Goal: Task Accomplishment & Management: Use online tool/utility

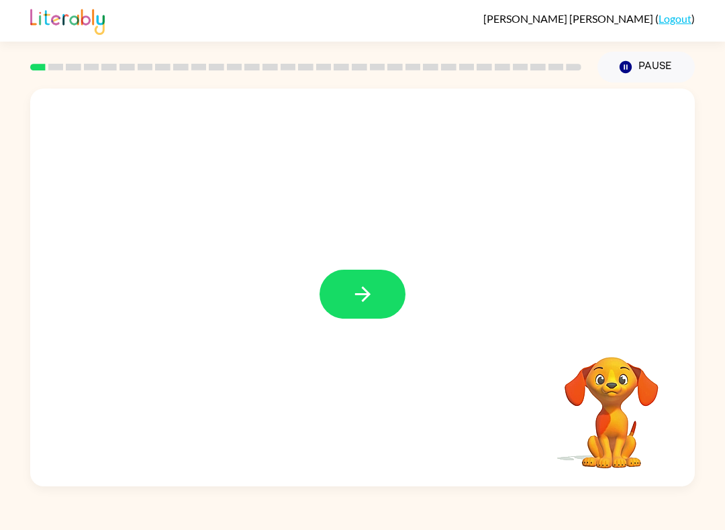
click at [372, 297] on icon "button" at bounding box center [362, 294] width 23 height 23
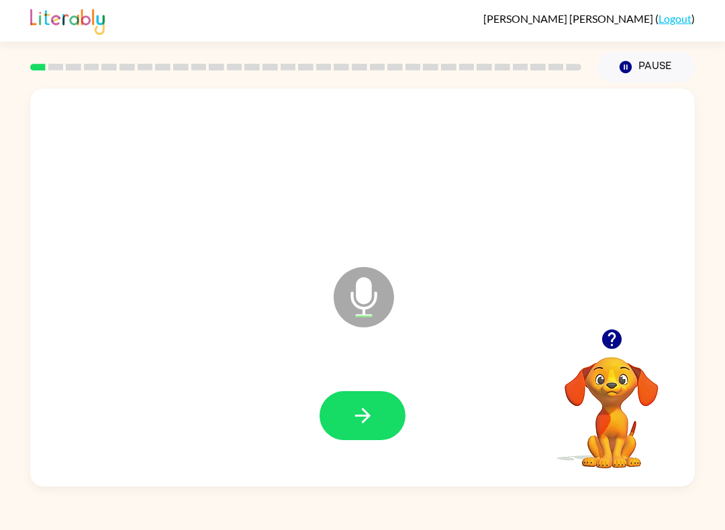
click at [352, 418] on icon "button" at bounding box center [362, 415] width 23 height 23
click at [369, 418] on icon "button" at bounding box center [361, 415] width 15 height 15
click at [367, 408] on icon "button" at bounding box center [362, 415] width 23 height 23
click at [624, 428] on video "Your browser must support playing .mp4 files to use Literably. Please try using…" at bounding box center [611, 403] width 134 height 134
click at [613, 338] on icon "button" at bounding box center [610, 339] width 19 height 19
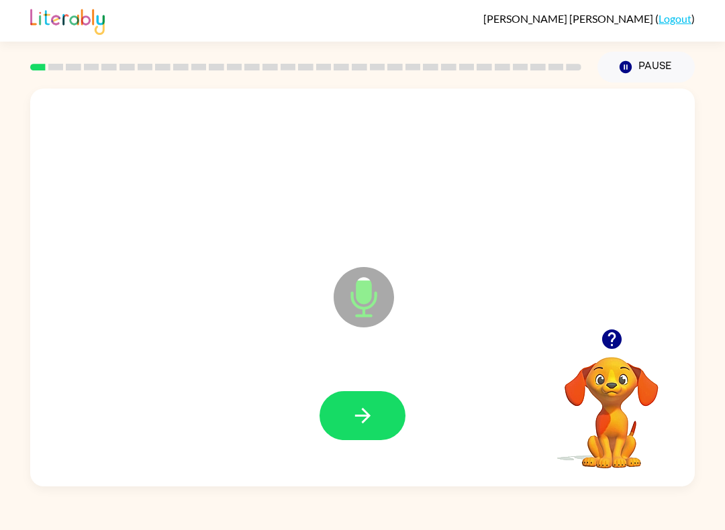
click at [354, 421] on icon "button" at bounding box center [362, 415] width 23 height 23
click at [372, 418] on icon "button" at bounding box center [362, 415] width 23 height 23
click at [347, 425] on button "button" at bounding box center [363, 415] width 86 height 49
click at [377, 416] on button "button" at bounding box center [363, 415] width 86 height 49
click at [393, 436] on button "button" at bounding box center [363, 415] width 86 height 49
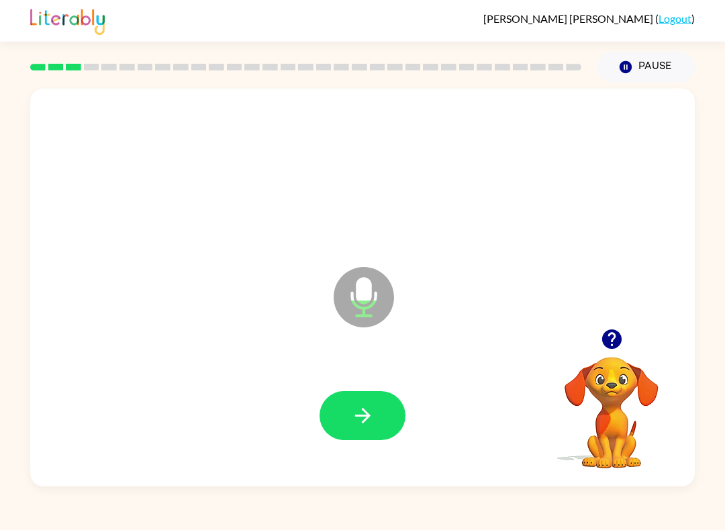
click at [355, 375] on div at bounding box center [363, 415] width 638 height 115
click at [393, 405] on button "button" at bounding box center [363, 415] width 86 height 49
click at [369, 430] on button "button" at bounding box center [363, 415] width 86 height 49
click at [385, 409] on button "button" at bounding box center [363, 415] width 86 height 49
click at [357, 414] on icon "button" at bounding box center [362, 415] width 23 height 23
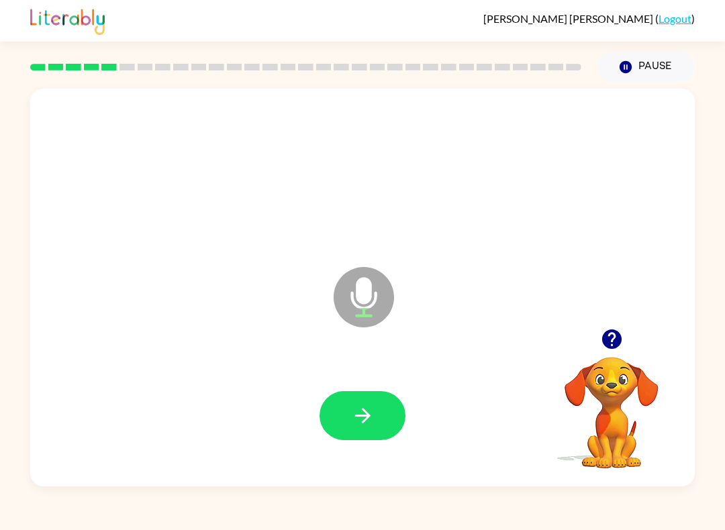
click at [385, 420] on button "button" at bounding box center [363, 415] width 86 height 49
click at [366, 421] on icon "button" at bounding box center [361, 415] width 15 height 15
click at [352, 398] on button "button" at bounding box center [363, 415] width 86 height 49
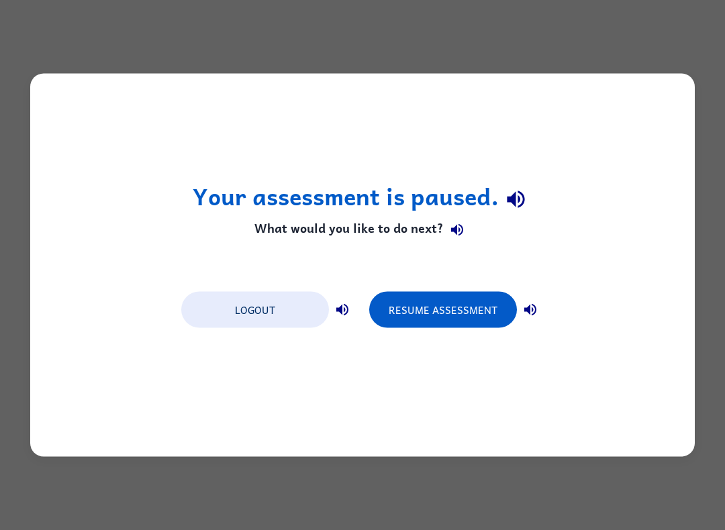
click at [493, 314] on button "Resume Assessment" at bounding box center [443, 310] width 148 height 36
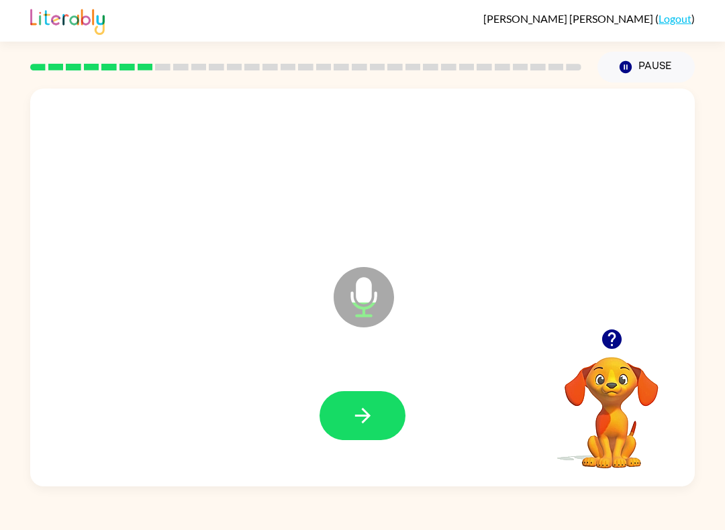
click at [358, 425] on icon "button" at bounding box center [362, 415] width 23 height 23
click at [353, 423] on icon "button" at bounding box center [362, 415] width 23 height 23
click at [368, 405] on icon "button" at bounding box center [362, 415] width 23 height 23
click at [371, 416] on icon "button" at bounding box center [362, 415] width 23 height 23
click at [364, 411] on icon "button" at bounding box center [361, 415] width 15 height 15
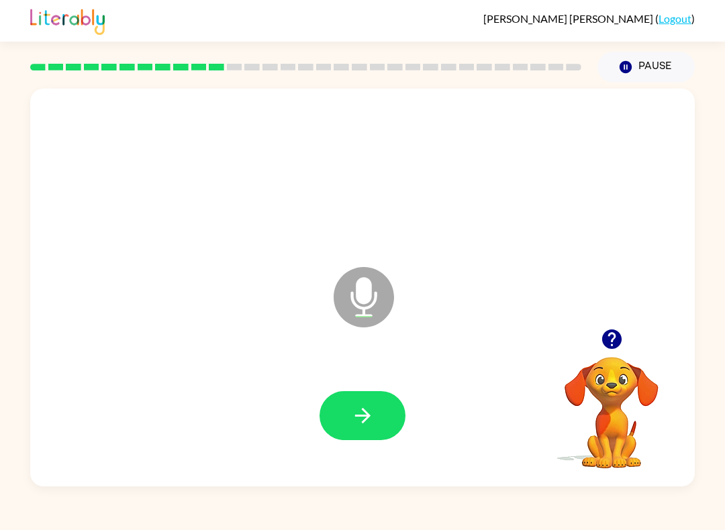
click at [388, 406] on button "button" at bounding box center [363, 415] width 86 height 49
click at [375, 438] on button "button" at bounding box center [363, 415] width 86 height 49
click at [361, 402] on button "button" at bounding box center [363, 415] width 86 height 49
click at [344, 417] on button "button" at bounding box center [363, 415] width 86 height 49
click at [367, 401] on button "button" at bounding box center [363, 415] width 86 height 49
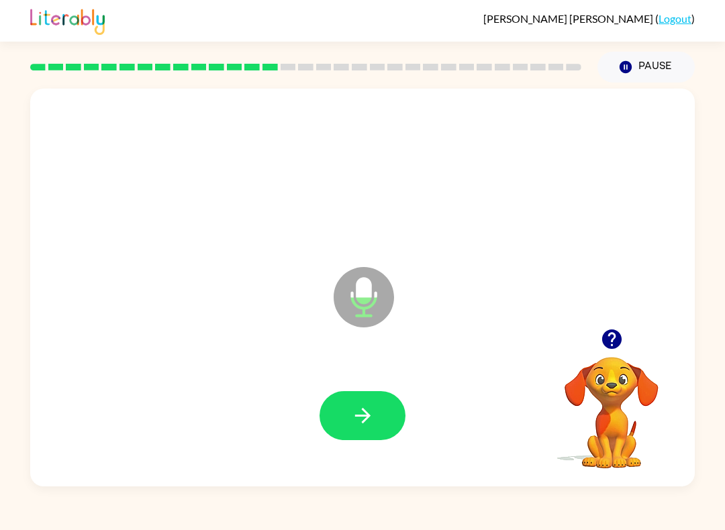
click at [363, 410] on icon "button" at bounding box center [361, 415] width 15 height 15
click at [379, 409] on button "button" at bounding box center [363, 415] width 86 height 49
click at [358, 410] on icon "button" at bounding box center [362, 415] width 23 height 23
click at [352, 413] on icon "button" at bounding box center [362, 415] width 23 height 23
click at [385, 403] on button "button" at bounding box center [363, 415] width 86 height 49
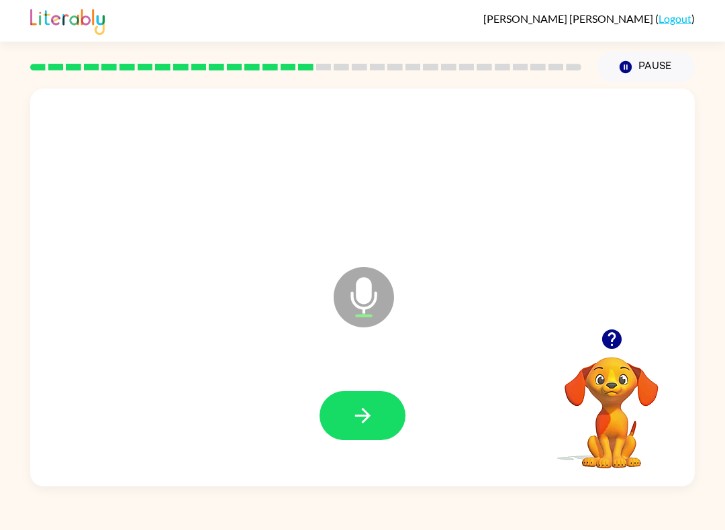
click at [368, 424] on icon "button" at bounding box center [362, 415] width 23 height 23
click at [392, 416] on button "button" at bounding box center [363, 415] width 86 height 49
click at [351, 418] on icon "button" at bounding box center [362, 415] width 23 height 23
click at [372, 439] on button "button" at bounding box center [363, 415] width 86 height 49
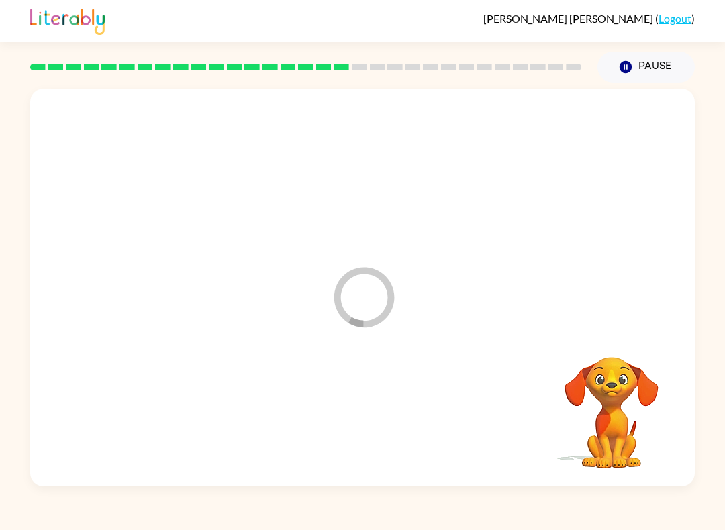
click at [356, 421] on div at bounding box center [363, 415] width 638 height 115
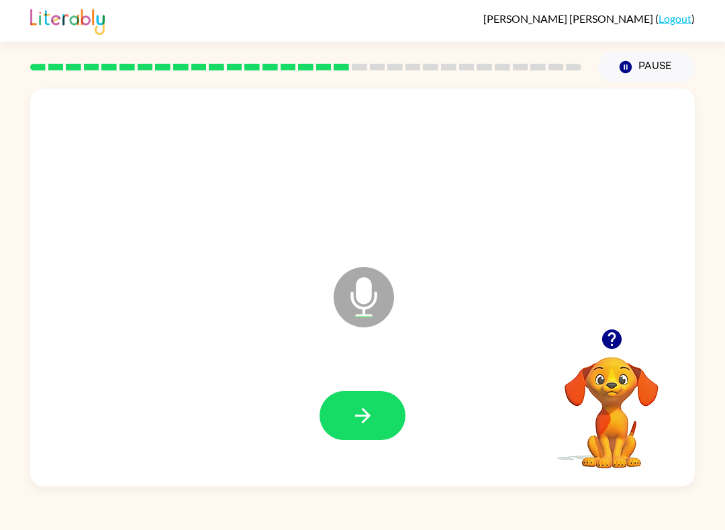
click at [360, 423] on icon "button" at bounding box center [362, 415] width 23 height 23
click at [386, 420] on button "button" at bounding box center [363, 415] width 86 height 49
click at [403, 426] on button "button" at bounding box center [363, 415] width 86 height 49
click at [397, 406] on button "button" at bounding box center [363, 415] width 86 height 49
click at [371, 420] on icon "button" at bounding box center [362, 415] width 23 height 23
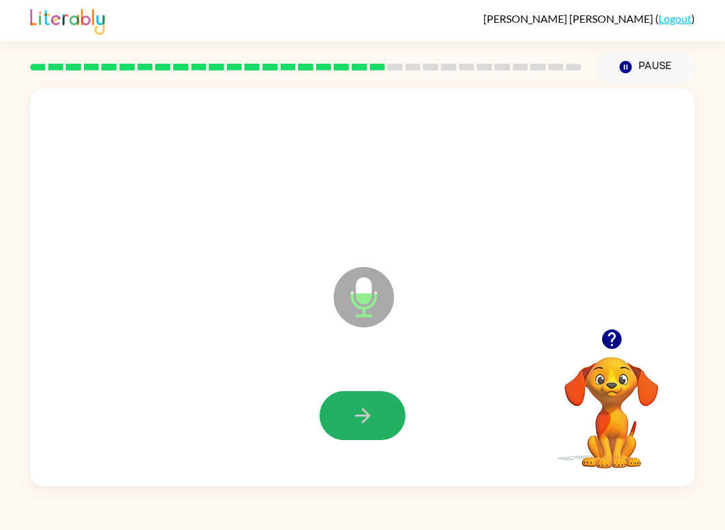
click at [381, 428] on button "button" at bounding box center [363, 415] width 86 height 49
click at [346, 403] on button "button" at bounding box center [363, 415] width 86 height 49
click at [383, 409] on button "button" at bounding box center [363, 415] width 86 height 49
click at [381, 403] on button "button" at bounding box center [363, 415] width 86 height 49
click at [354, 418] on icon "button" at bounding box center [362, 415] width 23 height 23
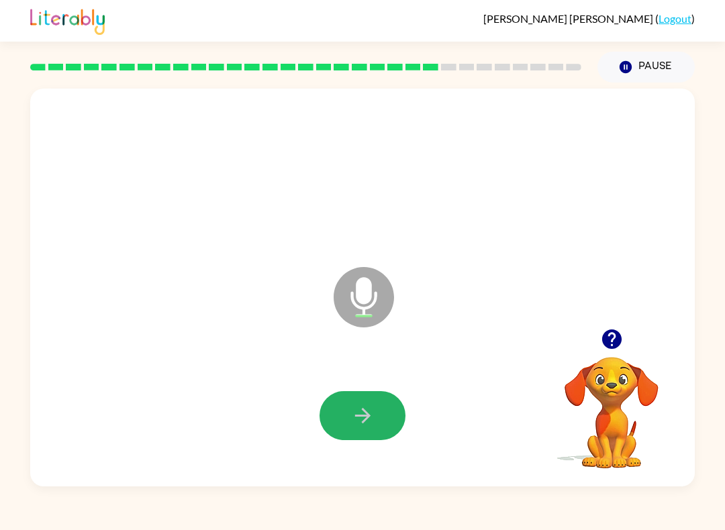
click at [351, 412] on icon "button" at bounding box center [362, 415] width 23 height 23
click at [364, 436] on button "button" at bounding box center [363, 415] width 86 height 49
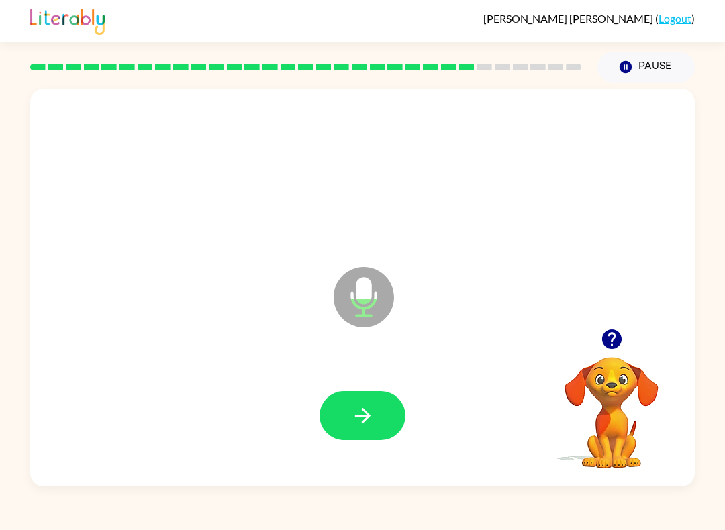
click at [347, 428] on button "button" at bounding box center [363, 415] width 86 height 49
click at [358, 440] on button "button" at bounding box center [363, 415] width 86 height 49
click at [367, 440] on button "button" at bounding box center [363, 415] width 86 height 49
click at [344, 420] on button "button" at bounding box center [363, 415] width 86 height 49
click at [371, 418] on icon "button" at bounding box center [362, 415] width 23 height 23
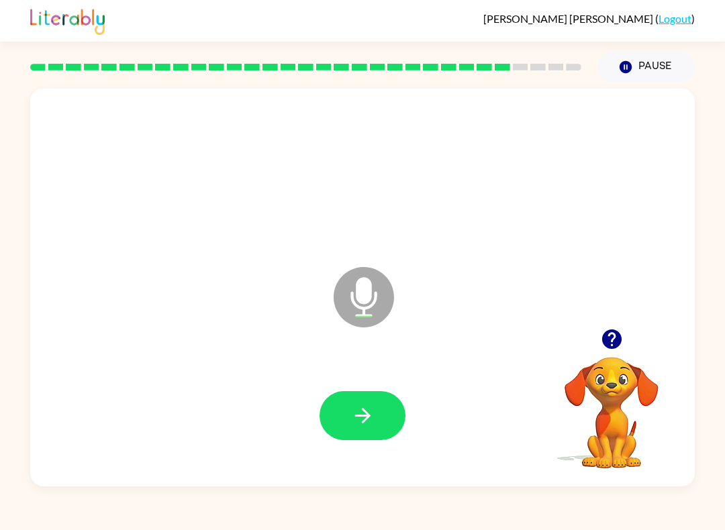
click at [368, 399] on button "button" at bounding box center [363, 415] width 86 height 49
click at [377, 411] on button "button" at bounding box center [363, 415] width 86 height 49
click at [363, 395] on button "button" at bounding box center [363, 415] width 86 height 49
click at [376, 417] on button "button" at bounding box center [363, 415] width 86 height 49
click at [373, 427] on icon "button" at bounding box center [362, 415] width 23 height 23
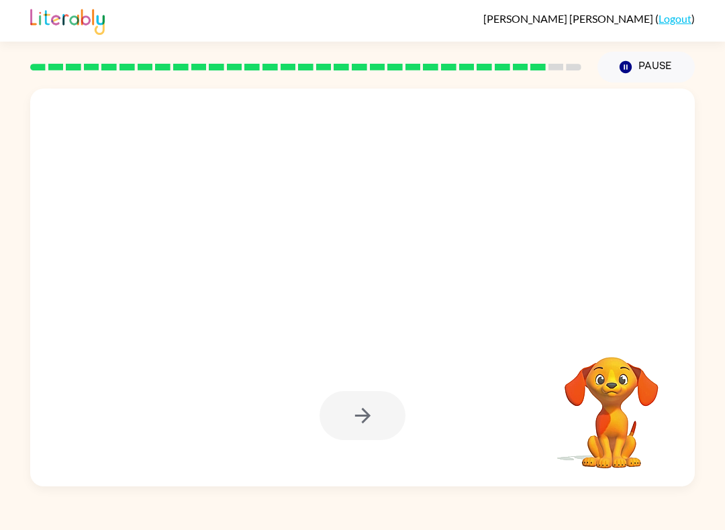
click at [370, 426] on div at bounding box center [363, 415] width 86 height 49
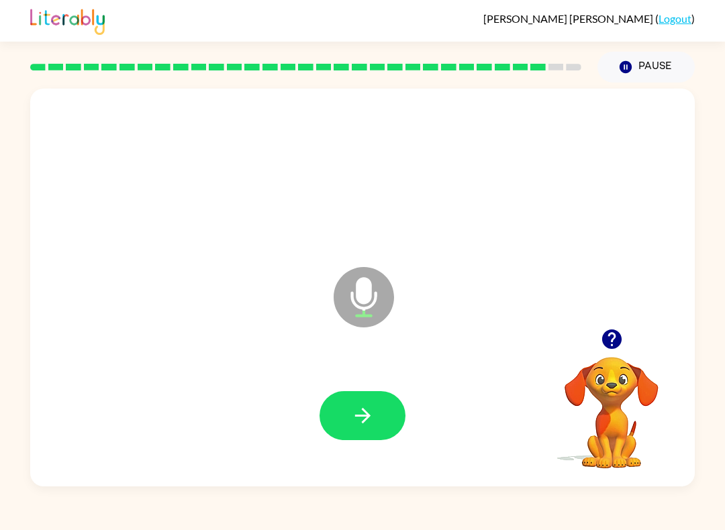
click at [379, 422] on button "button" at bounding box center [363, 415] width 86 height 49
click at [367, 411] on icon "button" at bounding box center [362, 415] width 23 height 23
click at [365, 425] on icon "button" at bounding box center [362, 415] width 23 height 23
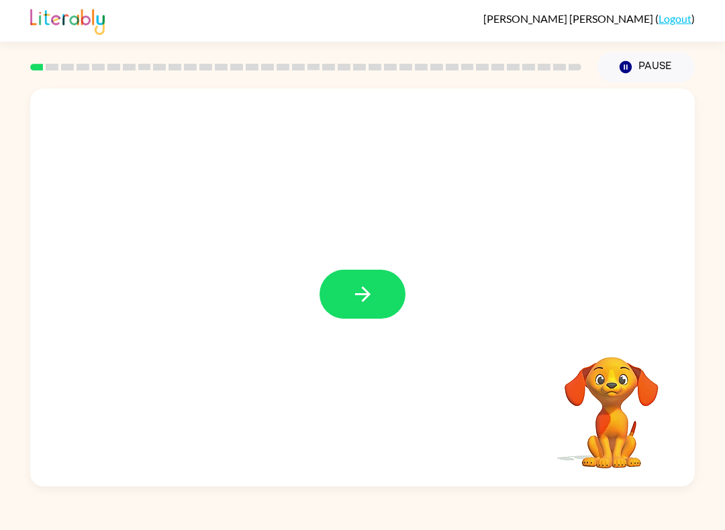
click at [375, 285] on button "button" at bounding box center [363, 294] width 86 height 49
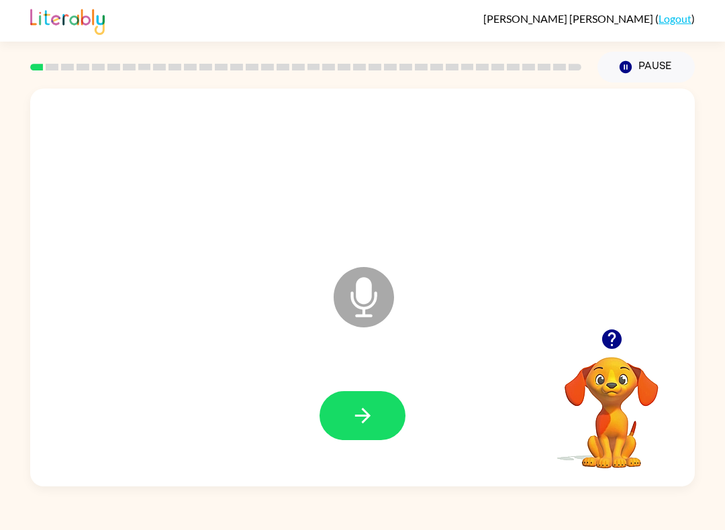
click at [372, 434] on button "button" at bounding box center [363, 415] width 86 height 49
click at [362, 420] on icon "button" at bounding box center [362, 415] width 23 height 23
click at [363, 411] on icon "button" at bounding box center [361, 415] width 15 height 15
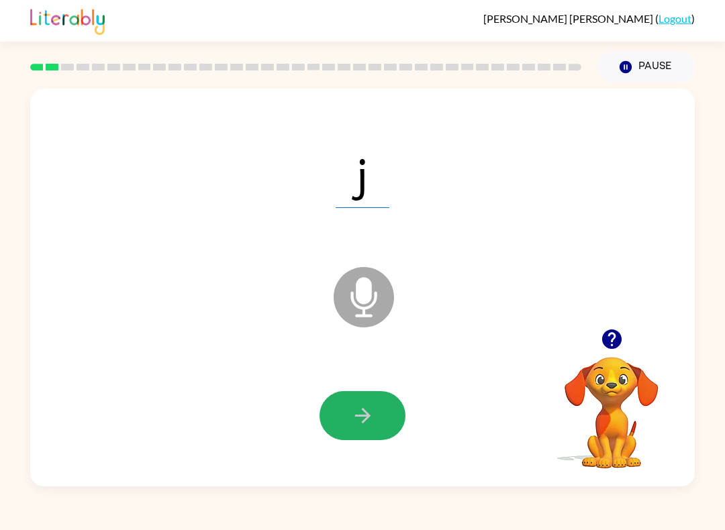
click at [357, 409] on icon "button" at bounding box center [362, 415] width 23 height 23
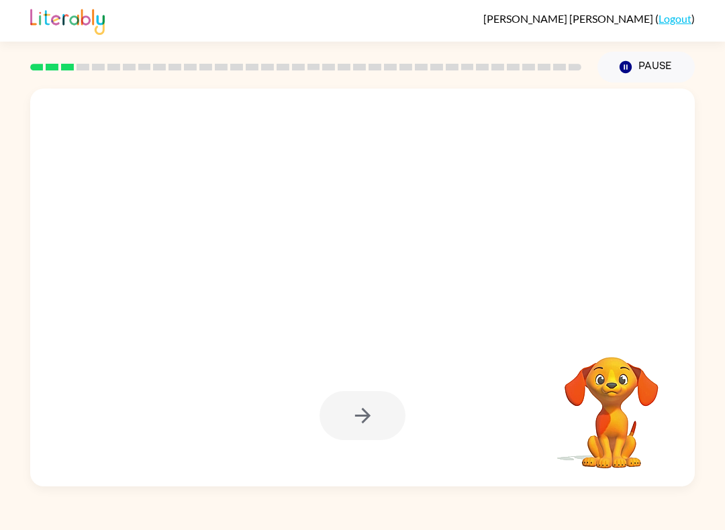
click at [640, 56] on button "Pause Pause" at bounding box center [645, 67] width 97 height 31
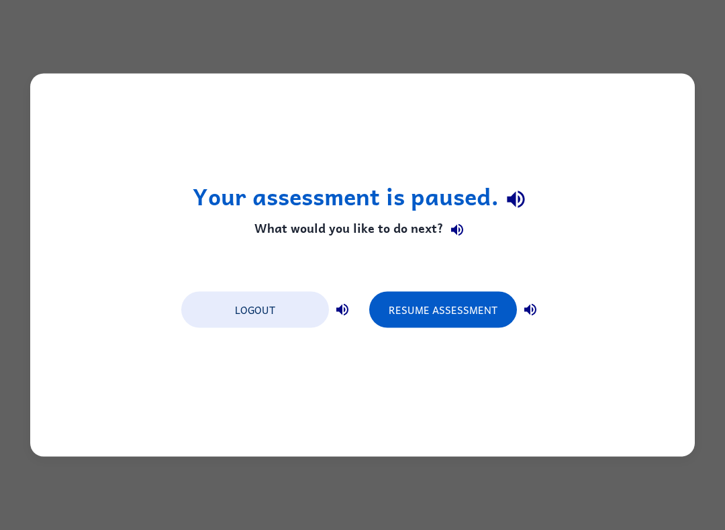
click at [274, 304] on button "Logout" at bounding box center [255, 310] width 148 height 36
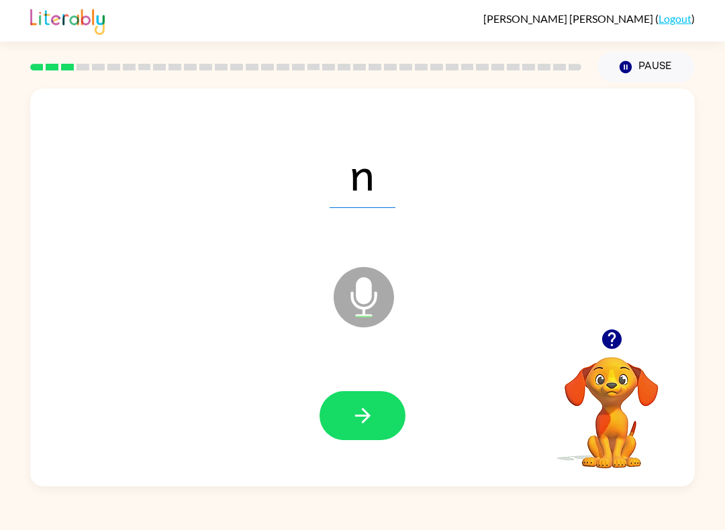
click at [363, 401] on button "button" at bounding box center [363, 415] width 86 height 49
click at [368, 407] on icon "button" at bounding box center [362, 415] width 23 height 23
click at [370, 386] on div at bounding box center [363, 415] width 638 height 115
click at [355, 421] on icon "button" at bounding box center [362, 415] width 23 height 23
click at [357, 422] on icon "button" at bounding box center [362, 415] width 23 height 23
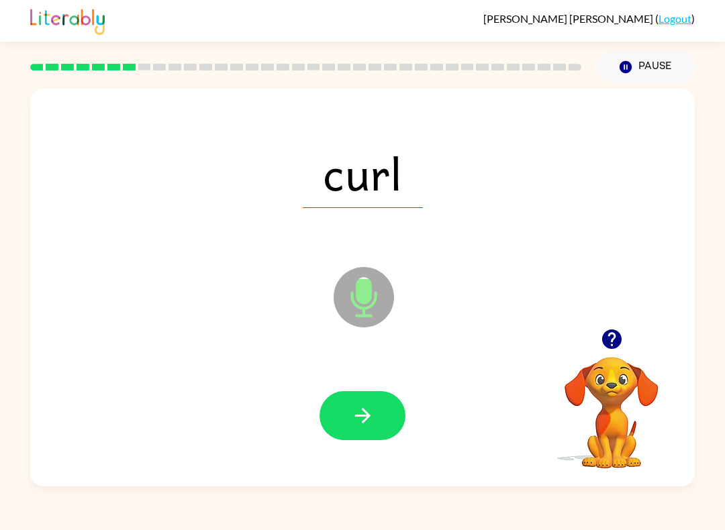
click at [370, 415] on icon "button" at bounding box center [362, 415] width 23 height 23
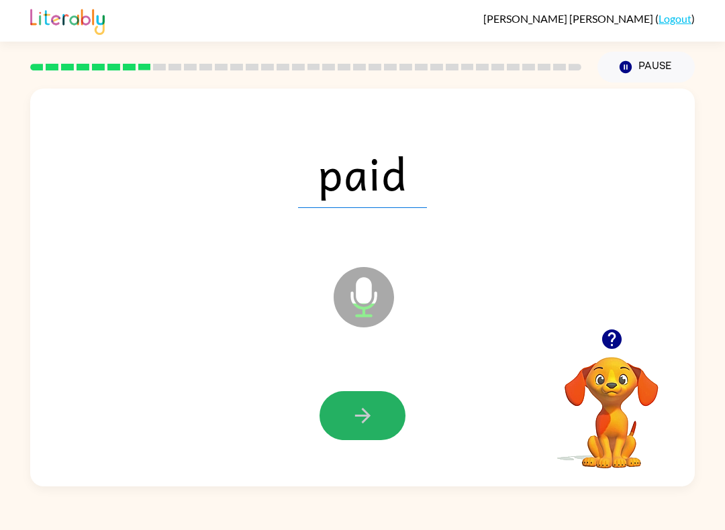
click at [373, 413] on icon "button" at bounding box center [362, 415] width 23 height 23
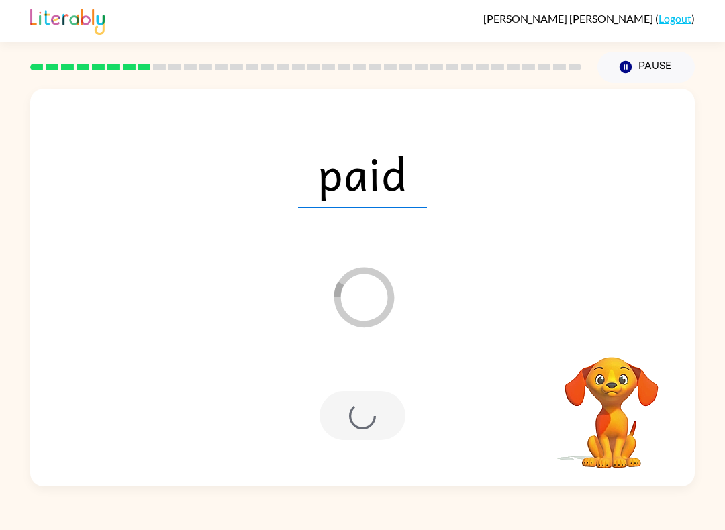
click at [363, 410] on div at bounding box center [363, 415] width 86 height 49
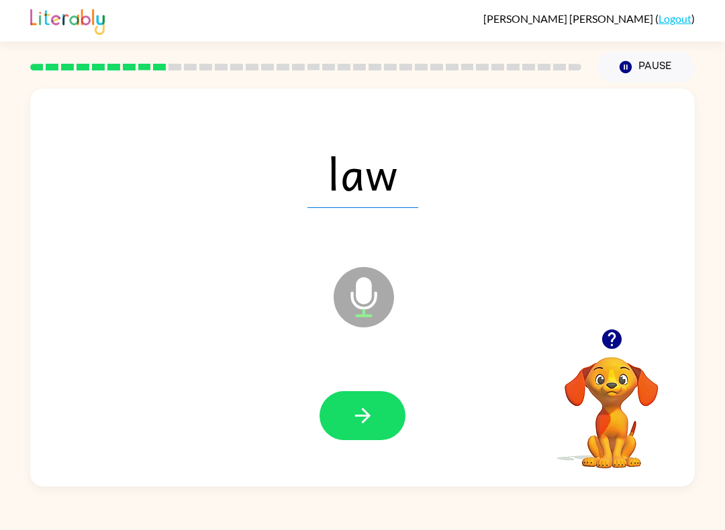
click at [378, 414] on button "button" at bounding box center [363, 415] width 86 height 49
click at [364, 416] on icon "button" at bounding box center [361, 415] width 15 height 15
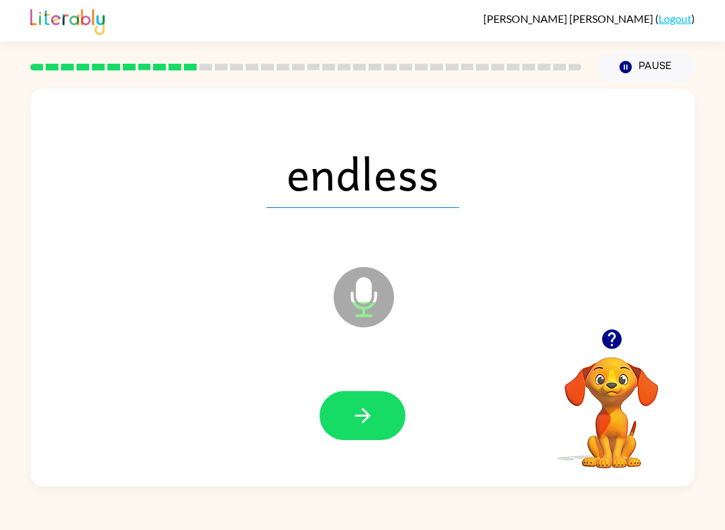
click at [393, 436] on button "button" at bounding box center [363, 415] width 86 height 49
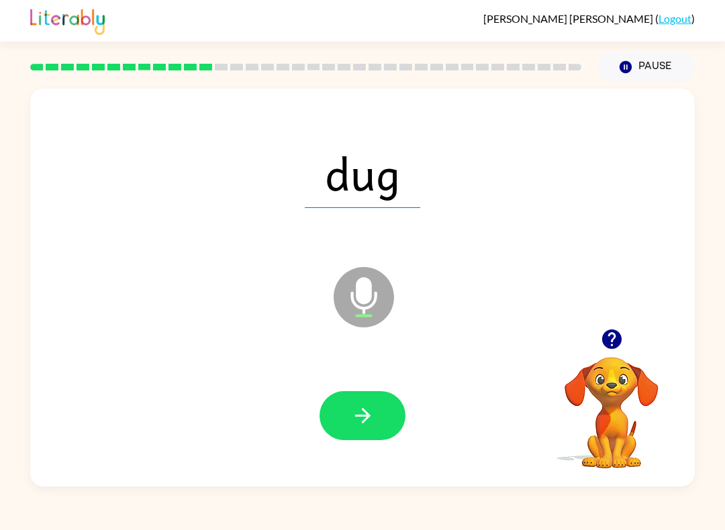
click at [359, 210] on div "dug" at bounding box center [363, 172] width 638 height 115
click at [362, 412] on icon "button" at bounding box center [362, 415] width 23 height 23
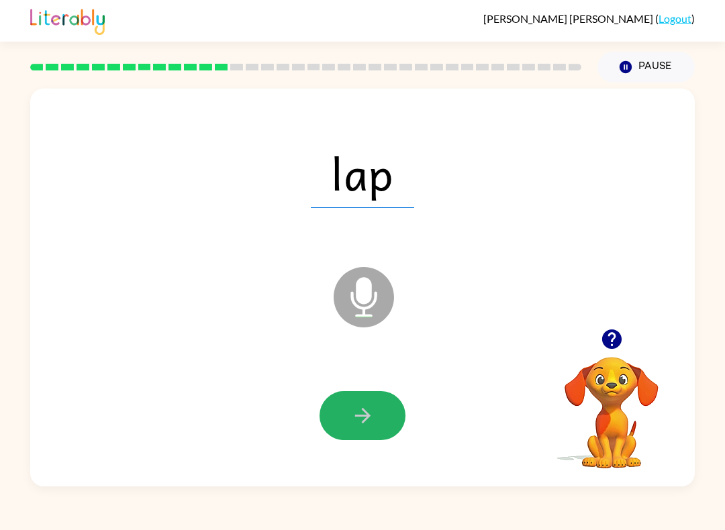
click at [377, 425] on button "button" at bounding box center [363, 415] width 86 height 49
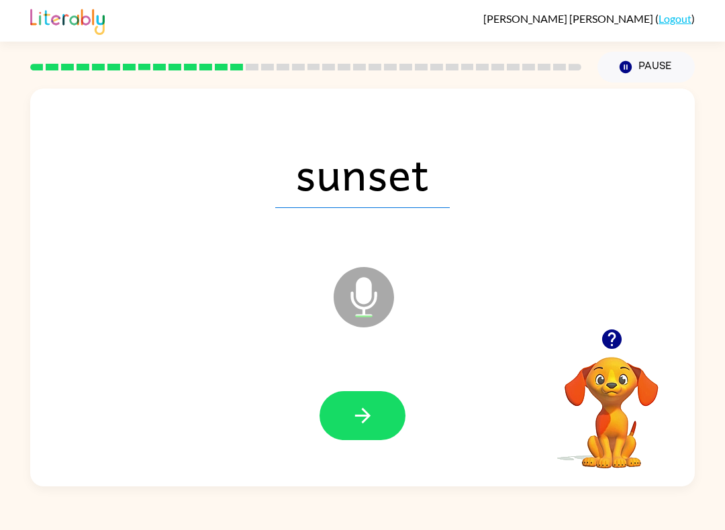
click at [358, 384] on div at bounding box center [363, 415] width 638 height 115
click at [363, 407] on icon "button" at bounding box center [362, 415] width 23 height 23
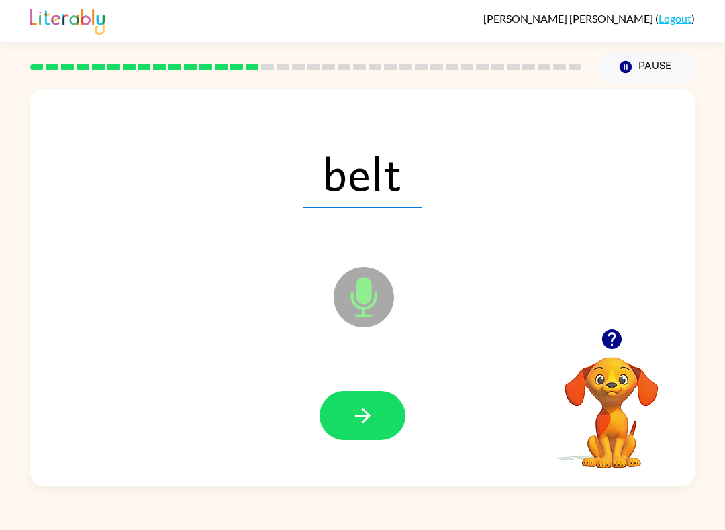
click at [385, 423] on button "button" at bounding box center [363, 415] width 86 height 49
click at [357, 415] on icon "button" at bounding box center [362, 415] width 23 height 23
click at [340, 432] on button "button" at bounding box center [363, 415] width 86 height 49
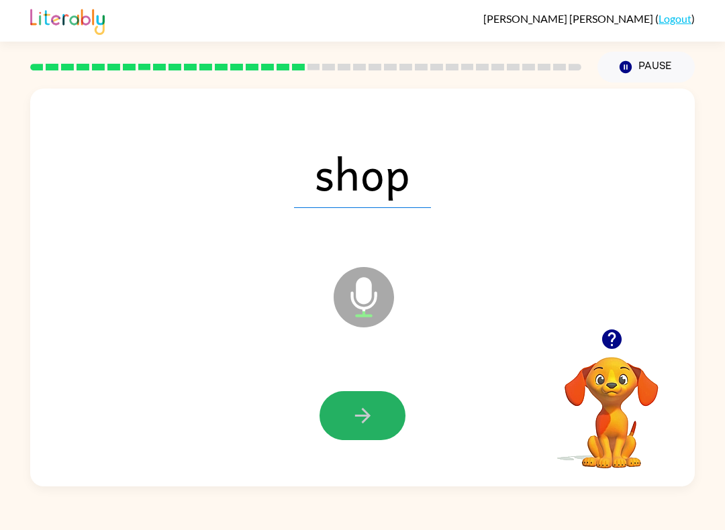
click at [368, 418] on icon "button" at bounding box center [361, 415] width 15 height 15
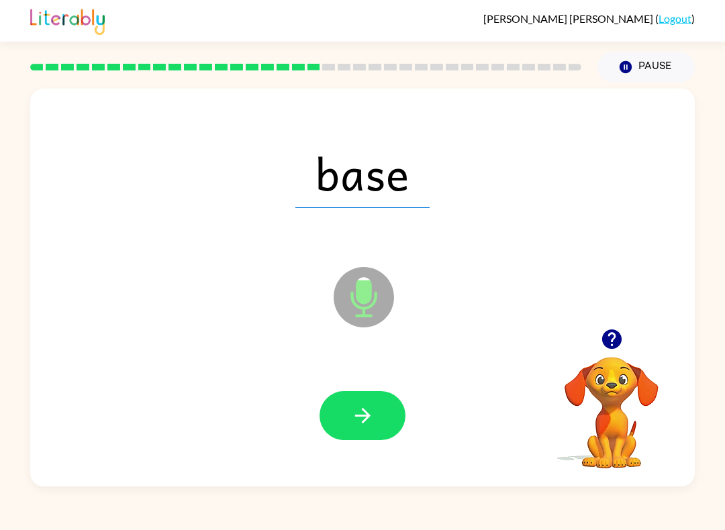
click at [363, 421] on icon "button" at bounding box center [362, 415] width 23 height 23
click at [358, 405] on icon "button" at bounding box center [362, 415] width 23 height 23
click at [362, 427] on icon "button" at bounding box center [362, 415] width 23 height 23
click at [367, 393] on button "button" at bounding box center [363, 415] width 86 height 49
click at [369, 424] on icon "button" at bounding box center [362, 415] width 23 height 23
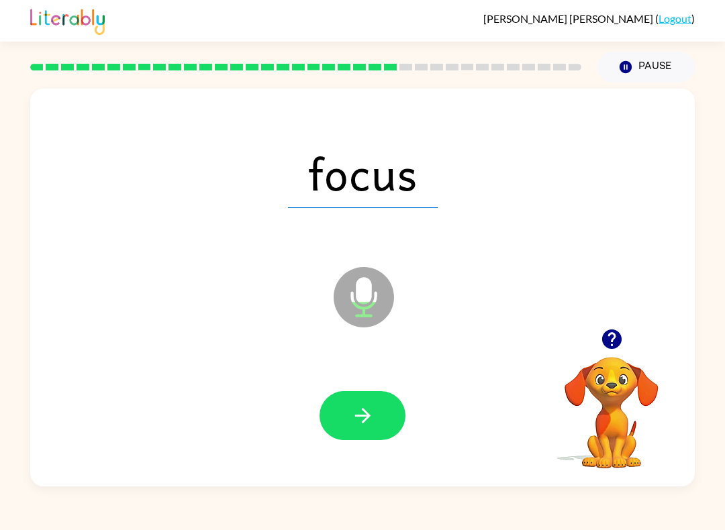
click at [337, 415] on button "button" at bounding box center [363, 415] width 86 height 49
click at [377, 423] on button "button" at bounding box center [363, 415] width 86 height 49
click at [365, 412] on icon "button" at bounding box center [361, 415] width 15 height 15
click at [373, 375] on div at bounding box center [363, 415] width 638 height 115
click at [377, 438] on button "button" at bounding box center [363, 415] width 86 height 49
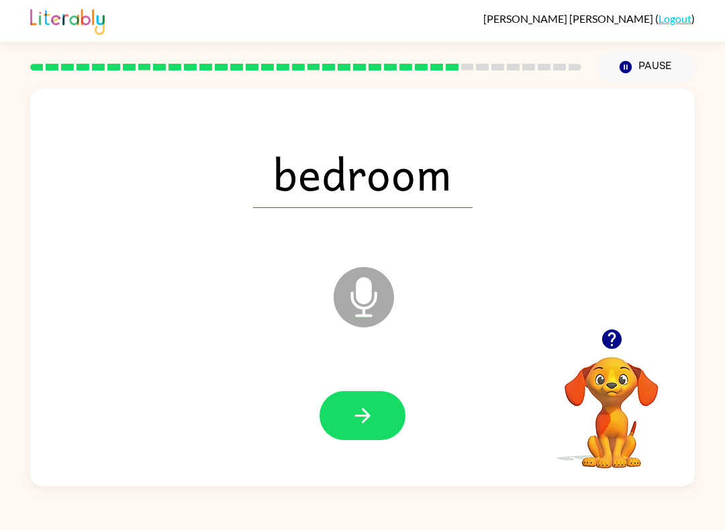
click at [384, 307] on icon at bounding box center [364, 297] width 60 height 60
click at [381, 437] on button "button" at bounding box center [363, 415] width 86 height 49
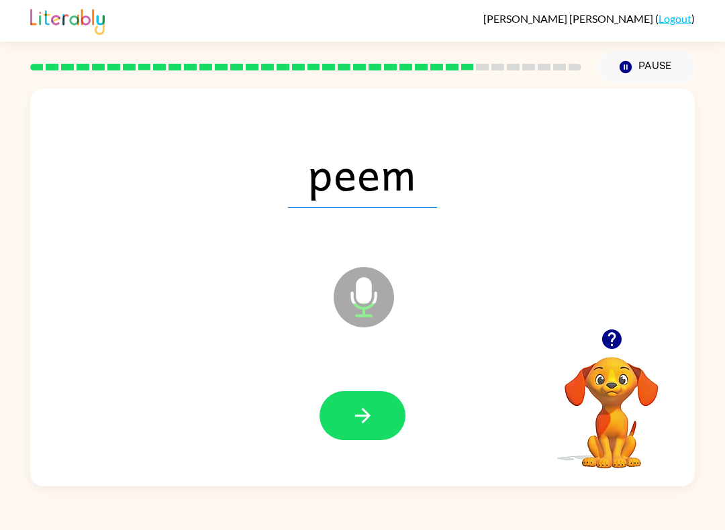
click at [360, 420] on icon "button" at bounding box center [362, 415] width 23 height 23
click at [356, 418] on icon "button" at bounding box center [362, 415] width 23 height 23
click at [381, 408] on button "button" at bounding box center [363, 415] width 86 height 49
click at [379, 440] on button "button" at bounding box center [363, 415] width 86 height 49
click at [385, 406] on button "button" at bounding box center [363, 415] width 86 height 49
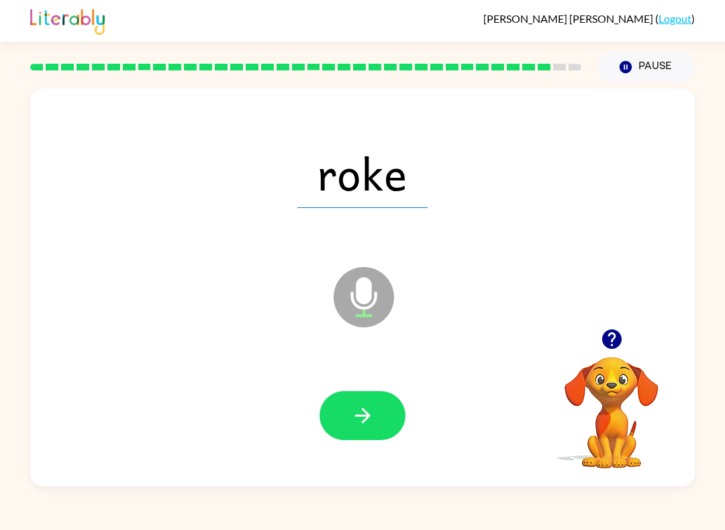
click at [383, 418] on button "button" at bounding box center [363, 415] width 86 height 49
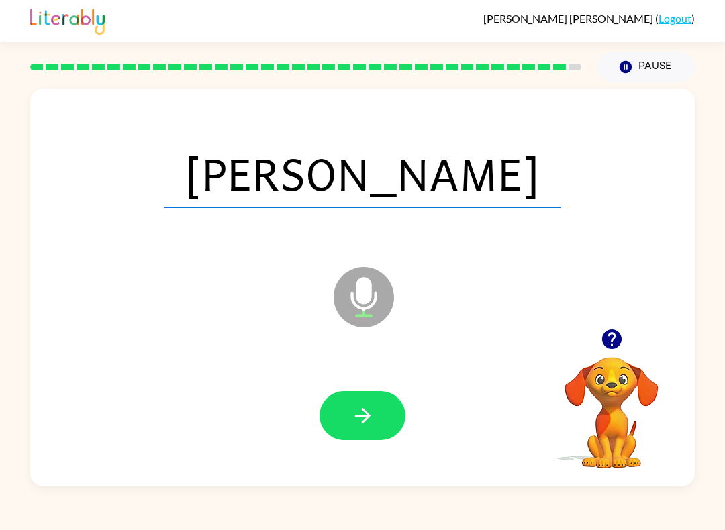
click at [383, 416] on button "button" at bounding box center [363, 415] width 86 height 49
